Goal: Information Seeking & Learning: Find specific fact

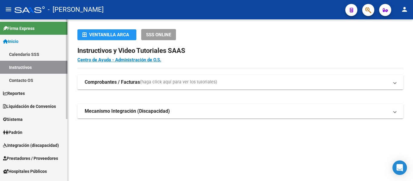
click at [22, 130] on span "Padrón" at bounding box center [12, 132] width 19 height 7
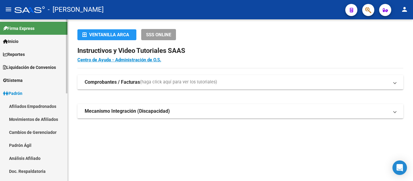
click at [31, 144] on link "Padrón Ágil" at bounding box center [33, 145] width 67 height 13
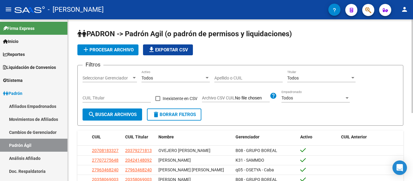
click at [236, 74] on div "Apellido o CUIL" at bounding box center [248, 76] width 68 height 12
click at [237, 79] on input "Apellido o CUIL" at bounding box center [248, 78] width 68 height 5
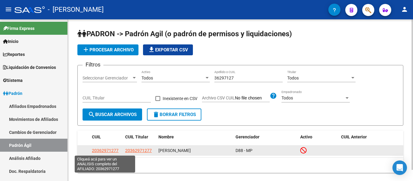
click at [112, 151] on span "20362971277" at bounding box center [105, 150] width 27 height 5
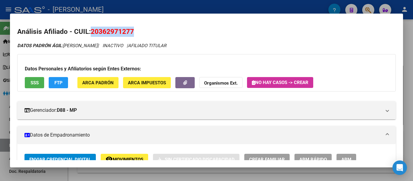
drag, startPoint x: 90, startPoint y: 31, endPoint x: 113, endPoint y: 29, distance: 23.4
click at [133, 34] on h2 "Análisis Afiliado - CUIL: 20362971277" at bounding box center [206, 32] width 379 height 10
click at [88, 30] on h2 "Análisis Afiliado - CUIL: 20362971277" at bounding box center [206, 32] width 379 height 10
drag, startPoint x: 92, startPoint y: 30, endPoint x: 135, endPoint y: 31, distance: 43.8
click at [135, 31] on h2 "Análisis Afiliado - CUIL: 20362971277" at bounding box center [206, 32] width 379 height 10
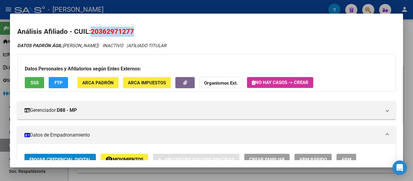
copy span "20362971277"
click at [173, 11] on div at bounding box center [206, 90] width 413 height 181
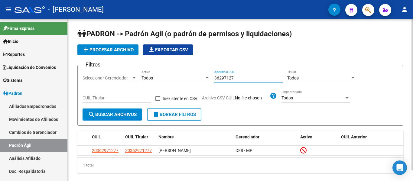
drag, startPoint x: 238, startPoint y: 75, endPoint x: 192, endPoint y: 76, distance: 45.4
click at [192, 76] on div "Filtros Seleccionar Gerenciador Seleccionar Gerenciador Todos Activo 36297127 A…" at bounding box center [241, 89] width 316 height 38
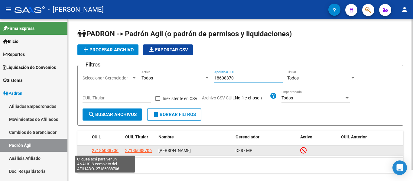
type input "18608870"
click at [100, 149] on span "27186088706" at bounding box center [105, 150] width 27 height 5
type textarea "27186088706"
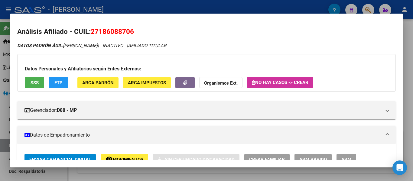
drag, startPoint x: 93, startPoint y: 30, endPoint x: 105, endPoint y: 31, distance: 11.9
click at [114, 31] on span "27186088706" at bounding box center [112, 32] width 43 height 8
drag, startPoint x: 93, startPoint y: 31, endPoint x: 134, endPoint y: 31, distance: 41.1
click at [134, 31] on span "27186088706" at bounding box center [112, 32] width 43 height 8
copy span "27186088706"
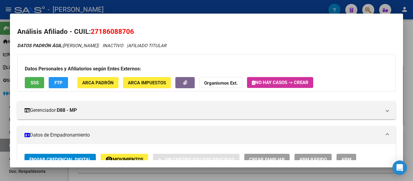
copy span "27186088706"
click at [199, 1] on div at bounding box center [206, 90] width 413 height 181
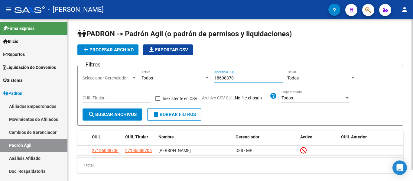
drag, startPoint x: 220, startPoint y: 73, endPoint x: 201, endPoint y: 69, distance: 19.2
click at [201, 69] on form "Filtros Seleccionar Gerenciador Seleccionar Gerenciador Todos Activo 18608870 A…" at bounding box center [240, 95] width 326 height 61
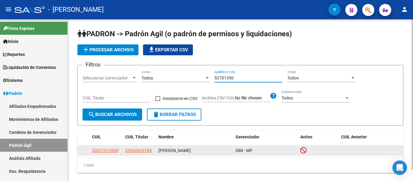
type input "52701350"
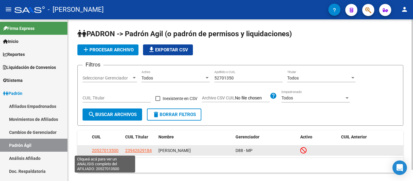
click at [109, 150] on span "20527013500" at bounding box center [105, 150] width 27 height 5
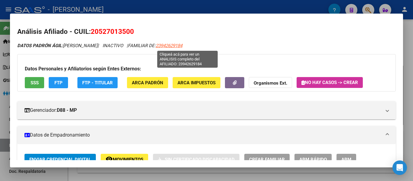
click at [182, 44] on span "23942629184" at bounding box center [169, 45] width 27 height 5
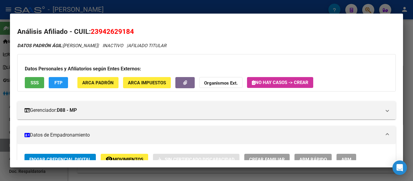
drag, startPoint x: 93, startPoint y: 30, endPoint x: 136, endPoint y: 34, distance: 42.8
click at [136, 34] on h2 "Análisis Afiliado - CUIL: 23942629184" at bounding box center [206, 32] width 379 height 10
drag, startPoint x: 92, startPoint y: 32, endPoint x: 133, endPoint y: 31, distance: 41.7
click at [133, 31] on span "23942629184" at bounding box center [112, 32] width 43 height 8
copy span "23942629184"
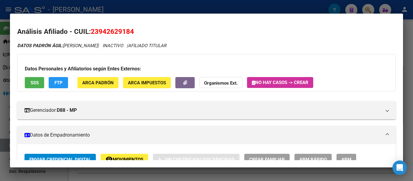
click at [132, 9] on div at bounding box center [206, 90] width 413 height 181
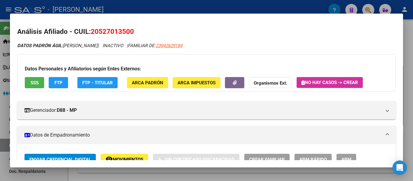
click at [161, 11] on div at bounding box center [206, 90] width 413 height 181
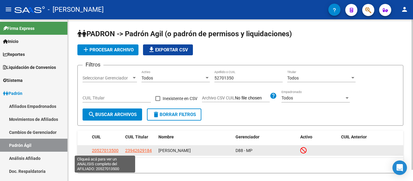
click at [104, 152] on span "20527013500" at bounding box center [105, 150] width 27 height 5
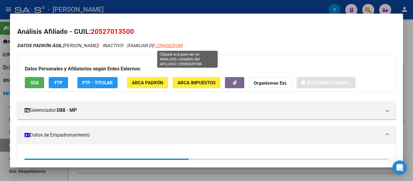
click at [182, 47] on span "23942629184" at bounding box center [169, 45] width 27 height 5
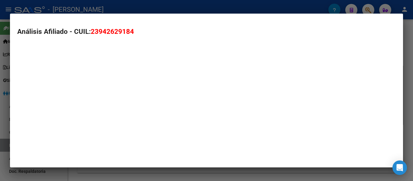
type textarea "23942629184"
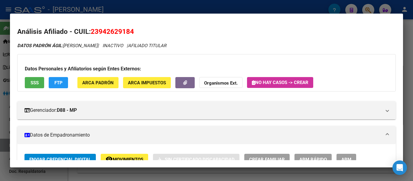
drag, startPoint x: 91, startPoint y: 30, endPoint x: 135, endPoint y: 30, distance: 44.1
click at [135, 30] on h2 "Análisis Afiliado - CUIL: 23942629184" at bounding box center [206, 32] width 379 height 10
copy span "23942629184"
click at [232, 11] on div at bounding box center [206, 90] width 413 height 181
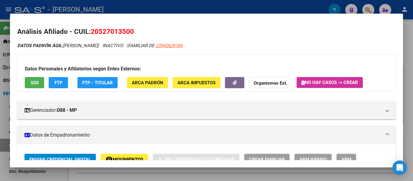
click at [224, 9] on div at bounding box center [206, 90] width 413 height 181
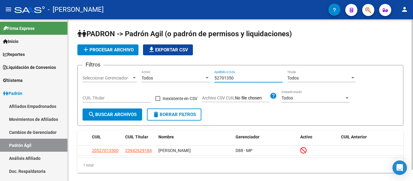
drag, startPoint x: 248, startPoint y: 78, endPoint x: 169, endPoint y: 82, distance: 79.0
click at [169, 82] on div "Filtros Seleccionar Gerenciador Seleccionar Gerenciador Todos Activo 52701350 A…" at bounding box center [241, 89] width 316 height 38
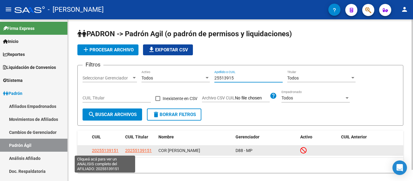
type input "25513915"
click at [113, 151] on span "20255139151" at bounding box center [105, 150] width 27 height 5
type textarea "20255139151"
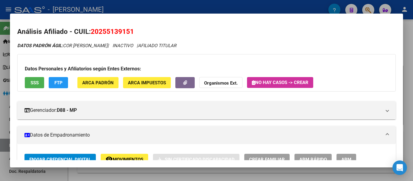
drag, startPoint x: 92, startPoint y: 31, endPoint x: 135, endPoint y: 33, distance: 42.9
click at [135, 33] on h2 "Análisis Afiliado - CUIL: 20255139151" at bounding box center [206, 32] width 379 height 10
copy span "20255139151"
click at [209, 9] on div at bounding box center [206, 90] width 413 height 181
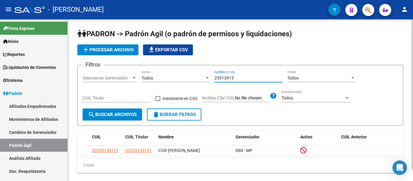
drag, startPoint x: 248, startPoint y: 80, endPoint x: 187, endPoint y: 74, distance: 61.3
click at [187, 74] on div "Filtros Seleccionar Gerenciador Seleccionar Gerenciador Todos Activo 25513915 A…" at bounding box center [241, 89] width 316 height 38
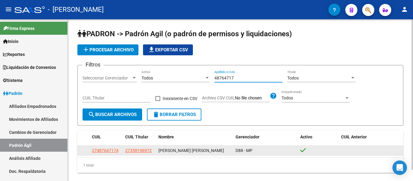
type input "48764717"
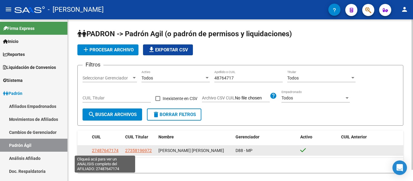
click at [109, 152] on span "27487647174" at bounding box center [105, 150] width 27 height 5
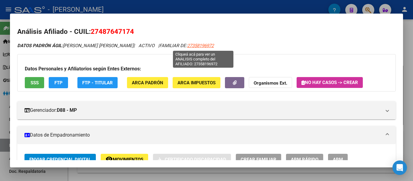
click at [205, 45] on span "27358196972" at bounding box center [200, 45] width 27 height 5
type textarea "27358196972"
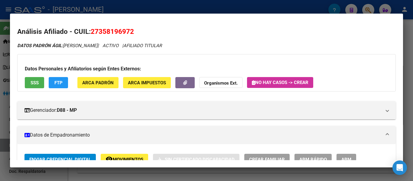
click at [90, 30] on h2 "Análisis Afiliado - CUIL: 27358196972" at bounding box center [206, 32] width 379 height 10
drag, startPoint x: 92, startPoint y: 30, endPoint x: 138, endPoint y: 33, distance: 46.1
click at [138, 33] on h2 "Análisis Afiliado - CUIL: 27358196972" at bounding box center [206, 32] width 379 height 10
copy span "27358196972"
click at [193, 8] on div at bounding box center [206, 90] width 413 height 181
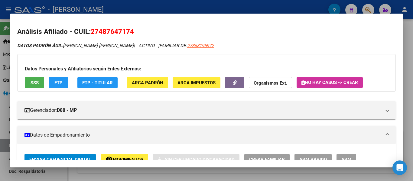
click at [192, 9] on div at bounding box center [206, 90] width 413 height 181
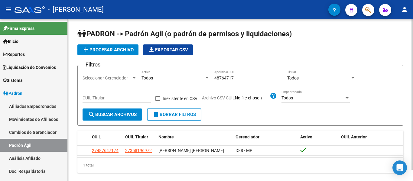
click at [239, 76] on input "48764717" at bounding box center [248, 78] width 68 height 5
drag, startPoint x: 214, startPoint y: 78, endPoint x: 244, endPoint y: 77, distance: 29.9
click at [244, 77] on div "Filtros Seleccionar Gerenciador Seleccionar Gerenciador Todos Activo 48764717 A…" at bounding box center [241, 89] width 316 height 38
drag, startPoint x: 244, startPoint y: 77, endPoint x: 205, endPoint y: 76, distance: 39.0
click at [205, 76] on div "Filtros Seleccionar Gerenciador Seleccionar Gerenciador Todos Activo 48764717 A…" at bounding box center [241, 89] width 316 height 38
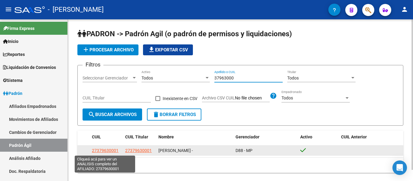
type input "37963000"
click at [108, 149] on span "27379630001" at bounding box center [105, 150] width 27 height 5
type textarea "27379630001"
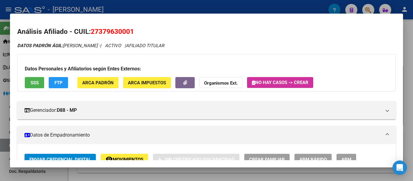
drag, startPoint x: 91, startPoint y: 31, endPoint x: 132, endPoint y: 32, distance: 41.1
click at [132, 32] on span "27379630001" at bounding box center [112, 32] width 43 height 8
copy span "27379630001"
click at [187, 7] on div at bounding box center [206, 90] width 413 height 181
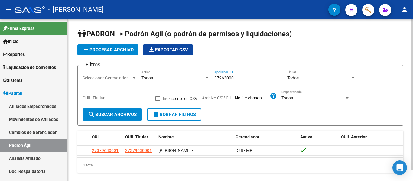
drag, startPoint x: 242, startPoint y: 79, endPoint x: 206, endPoint y: 75, distance: 36.2
click at [206, 75] on div "Filtros Seleccionar Gerenciador Seleccionar Gerenciador Todos Activo 37963000 A…" at bounding box center [241, 89] width 316 height 38
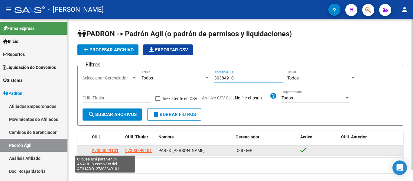
type input "30384910"
click at [109, 151] on span "27303849101" at bounding box center [105, 150] width 27 height 5
type textarea "27303849101"
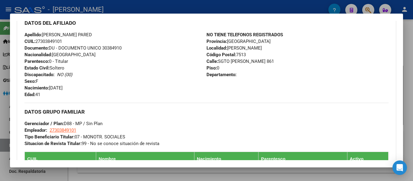
scroll to position [364, 0]
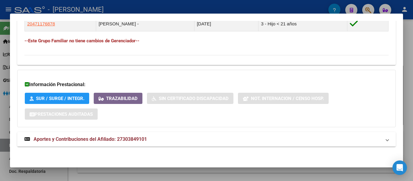
drag, startPoint x: 18, startPoint y: 29, endPoint x: 169, endPoint y: 49, distance: 151.6
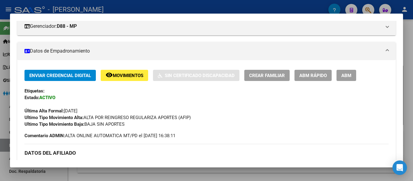
scroll to position [0, 0]
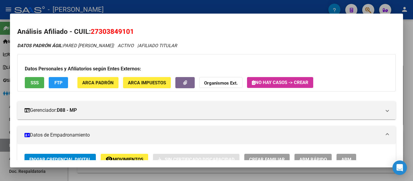
drag, startPoint x: 132, startPoint y: 41, endPoint x: 102, endPoint y: 41, distance: 30.5
click at [92, 33] on span "27303849101" at bounding box center [112, 32] width 43 height 8
drag, startPoint x: 92, startPoint y: 32, endPoint x: 136, endPoint y: 31, distance: 43.9
click at [136, 31] on h2 "Análisis Afiliado - CUIL: 27303849101" at bounding box center [206, 32] width 379 height 10
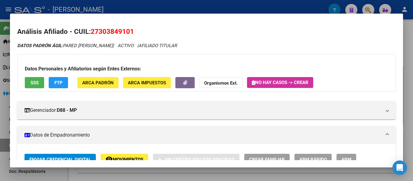
copy span "27303849101"
click at [175, 4] on div at bounding box center [206, 90] width 413 height 181
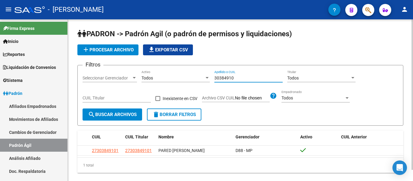
drag, startPoint x: 246, startPoint y: 78, endPoint x: 206, endPoint y: 79, distance: 39.9
click at [206, 79] on div "Filtros Seleccionar Gerenciador Seleccionar Gerenciador Todos Activo 30384910 A…" at bounding box center [241, 89] width 316 height 38
type input "2"
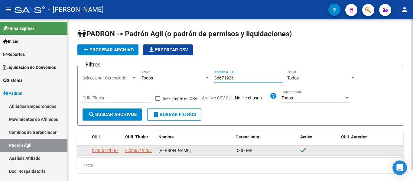
type input "36671926"
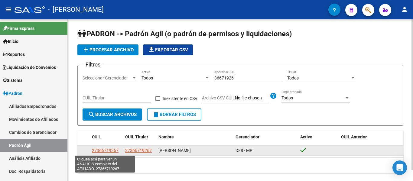
click at [109, 153] on span "27366719267" at bounding box center [105, 150] width 27 height 5
type textarea "27366719267"
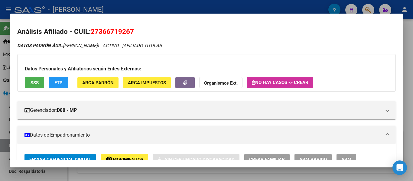
drag, startPoint x: 92, startPoint y: 31, endPoint x: 133, endPoint y: 31, distance: 41.1
click at [133, 31] on span "27366719267" at bounding box center [112, 32] width 43 height 8
copy span "27366719267"
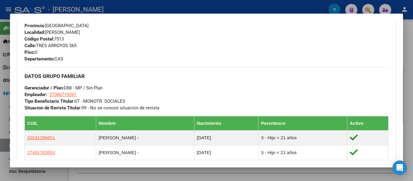
scroll to position [333, 0]
